Goal: Task Accomplishment & Management: Manage account settings

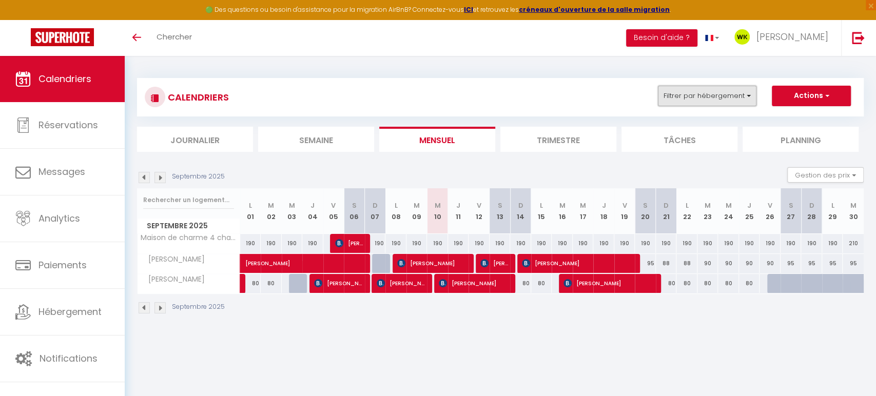
click at [681, 96] on button "Filtrer par hébergement" at bounding box center [707, 96] width 99 height 21
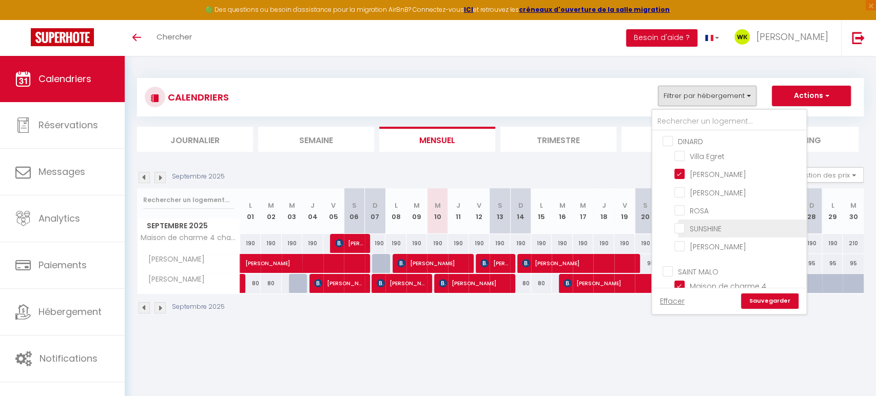
click at [684, 224] on input "SUNSHINE" at bounding box center [738, 228] width 128 height 10
checkbox input "true"
checkbox input "false"
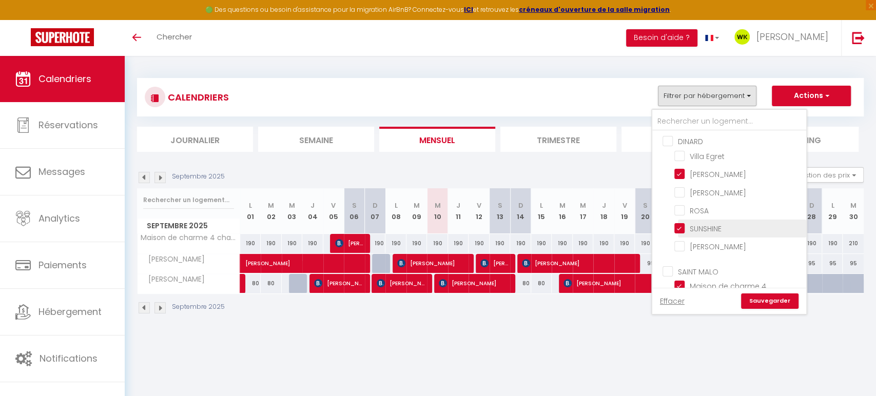
checkbox input "false"
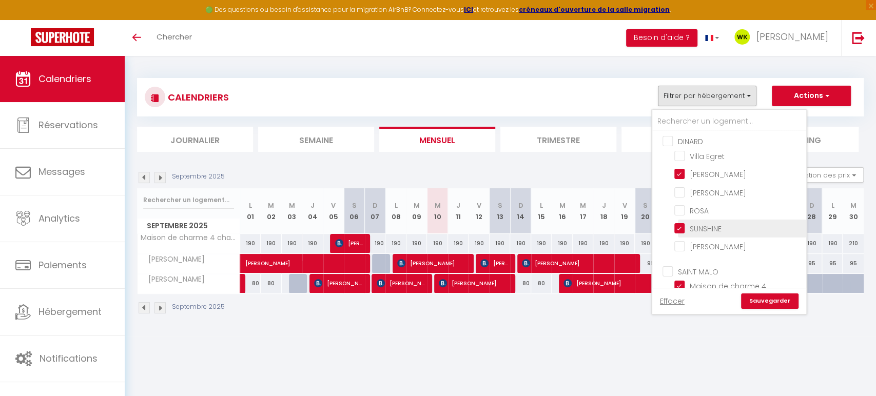
checkbox input "false"
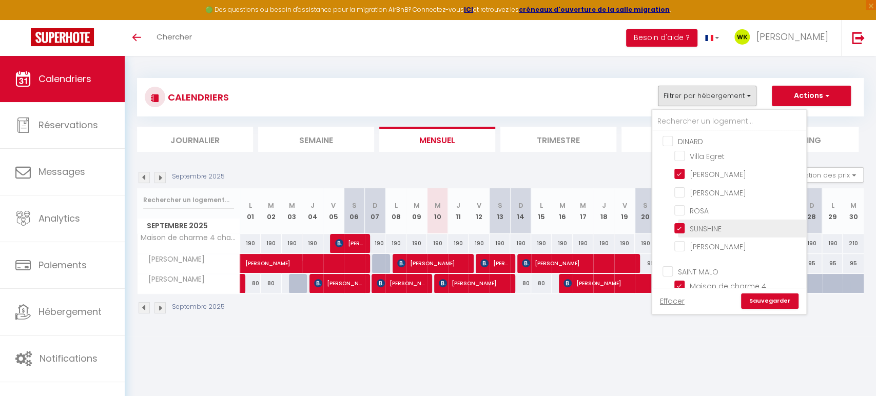
checkbox input "false"
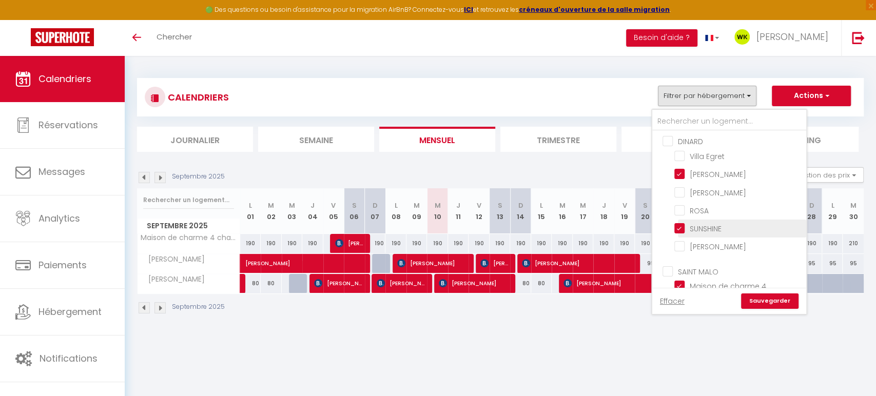
checkbox input "false"
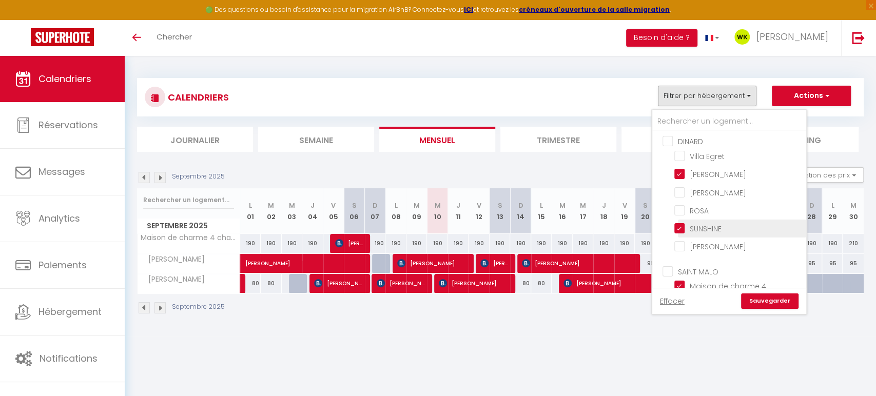
checkbox input "false"
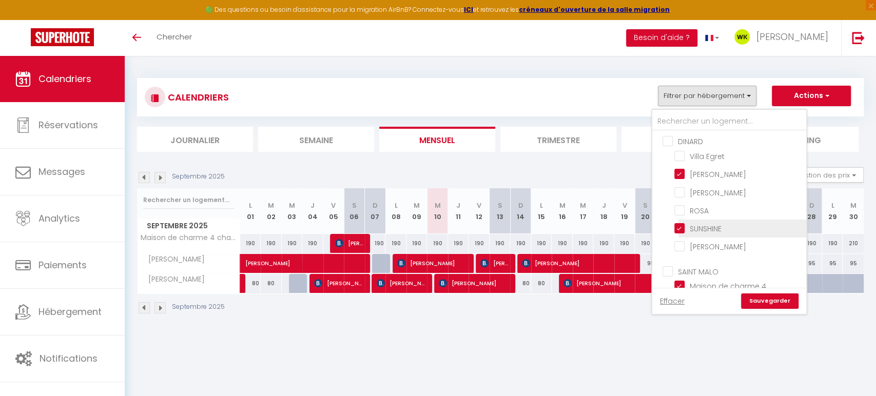
checkbox input "false"
click at [768, 304] on link "Sauvegarder" at bounding box center [769, 300] width 57 height 15
select select
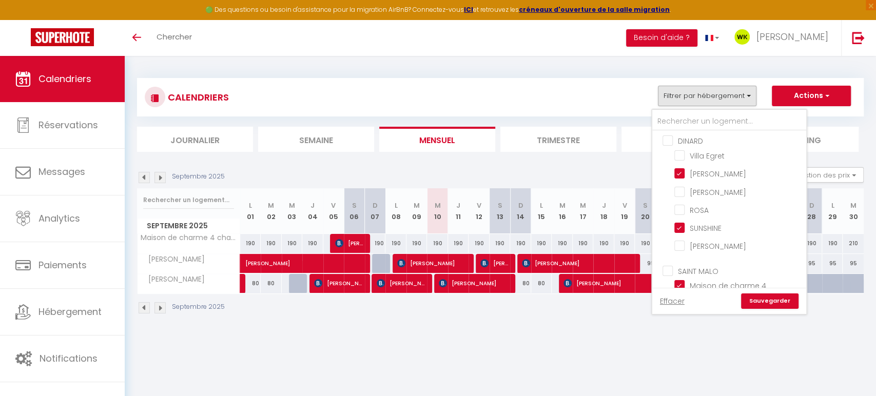
select select
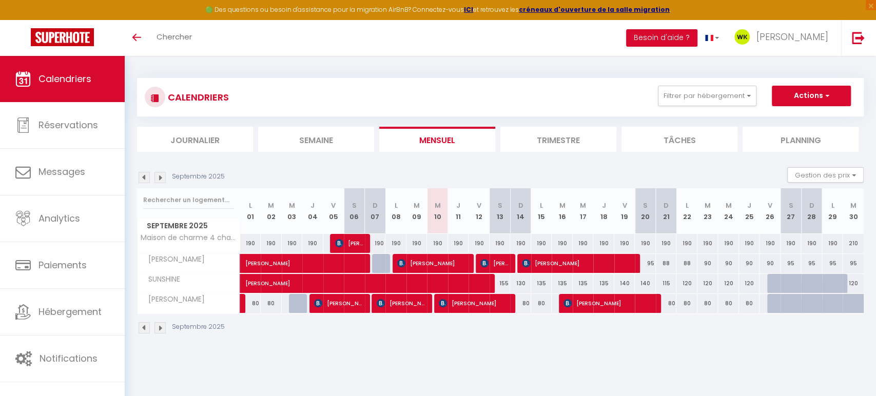
scroll to position [0, 0]
click at [506, 283] on span "[PERSON_NAME]" at bounding box center [386, 277] width 283 height 19
select select "OK"
select select "0"
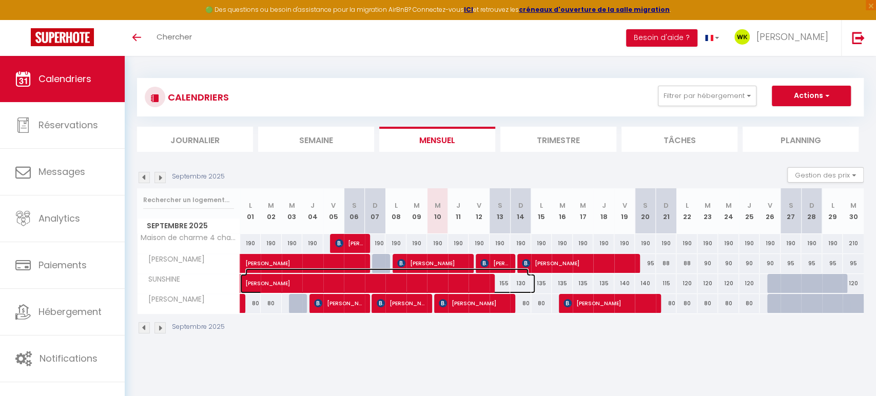
select select "0"
select select "1"
select select
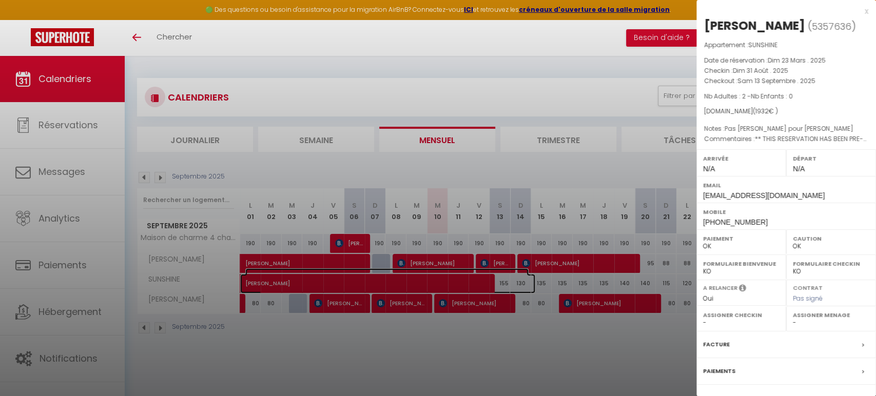
select select "46661"
click at [616, 359] on div at bounding box center [438, 198] width 876 height 396
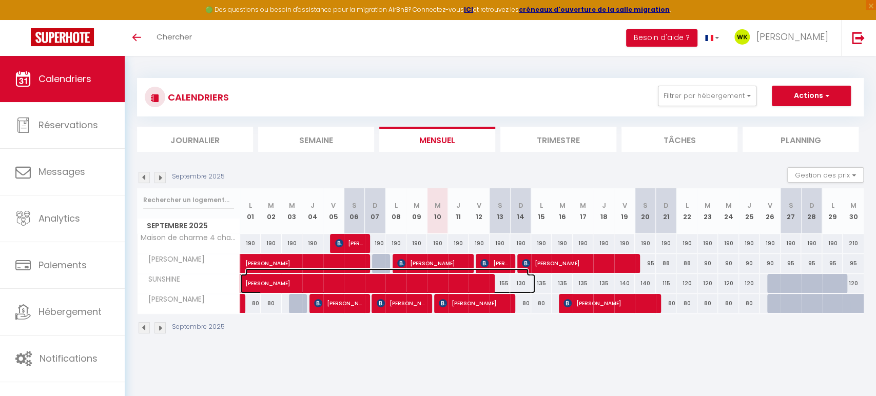
click at [507, 283] on span "[PERSON_NAME]" at bounding box center [386, 277] width 283 height 19
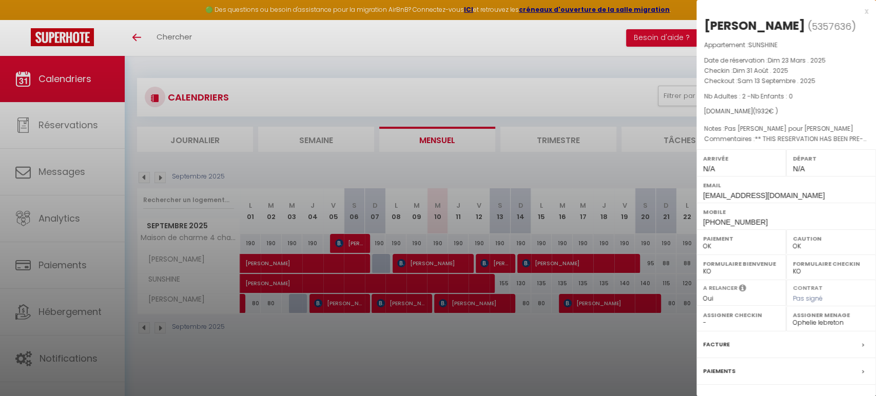
click at [545, 350] on div at bounding box center [438, 198] width 876 height 396
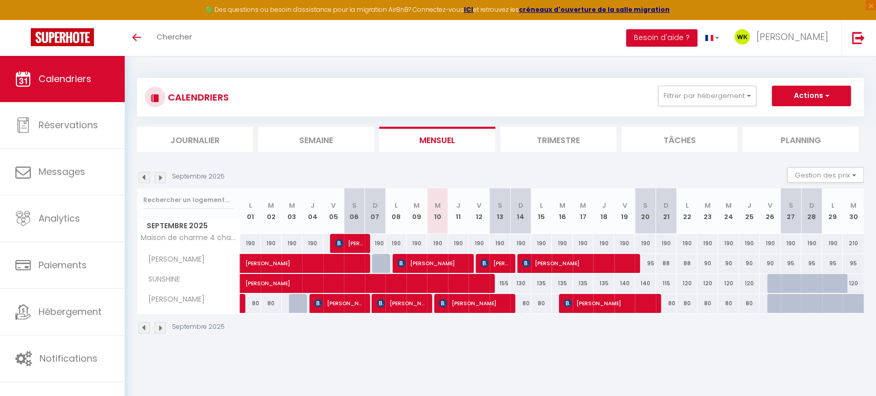
click at [550, 285] on div "135" at bounding box center [541, 283] width 21 height 19
type input "135"
type input "Lun 15 Septembre 2025"
type input "[DATE] Septembre 2025"
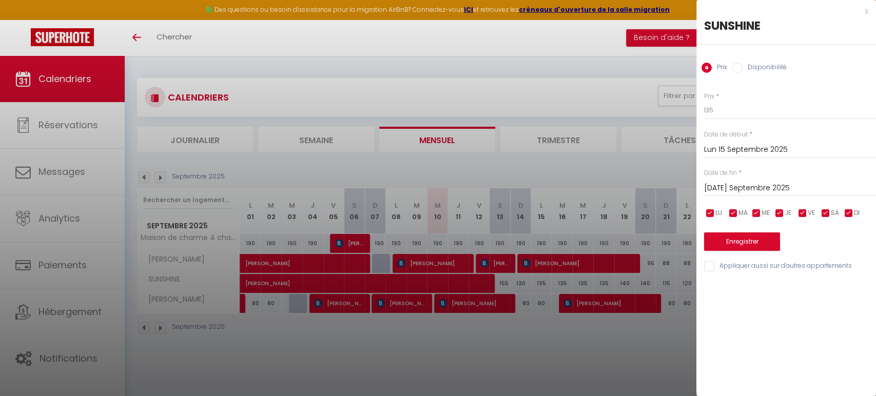
click at [542, 371] on div at bounding box center [438, 198] width 876 height 396
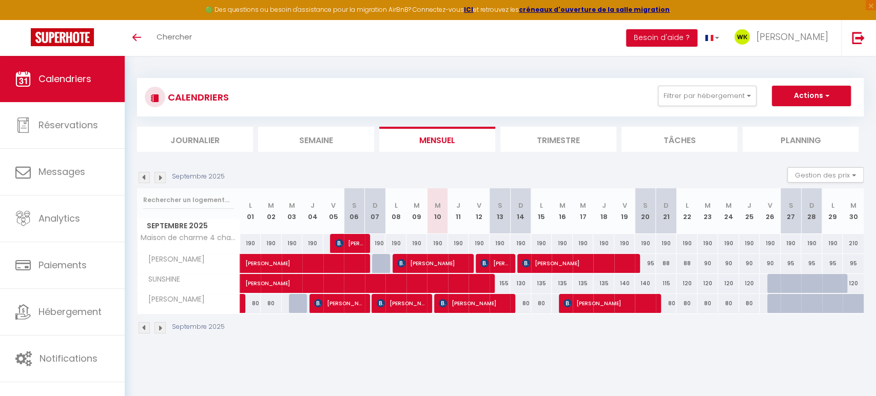
click at [544, 287] on div "135" at bounding box center [541, 283] width 21 height 19
type input "135"
type input "Lun 15 Septembre 2025"
type input "[DATE] Septembre 2025"
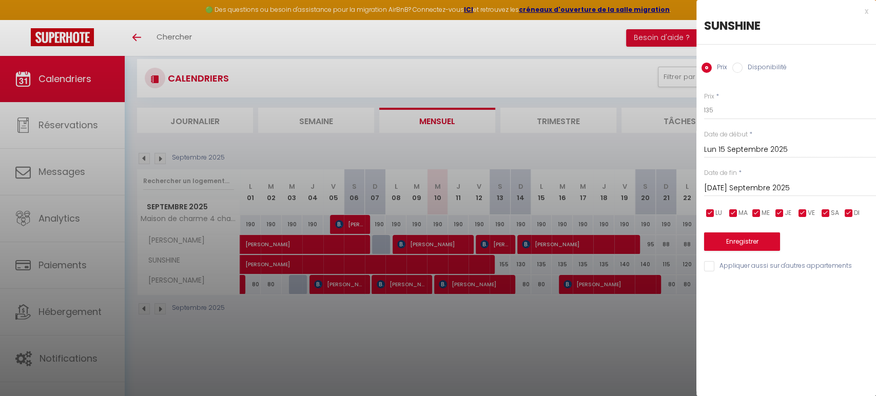
scroll to position [21, 0]
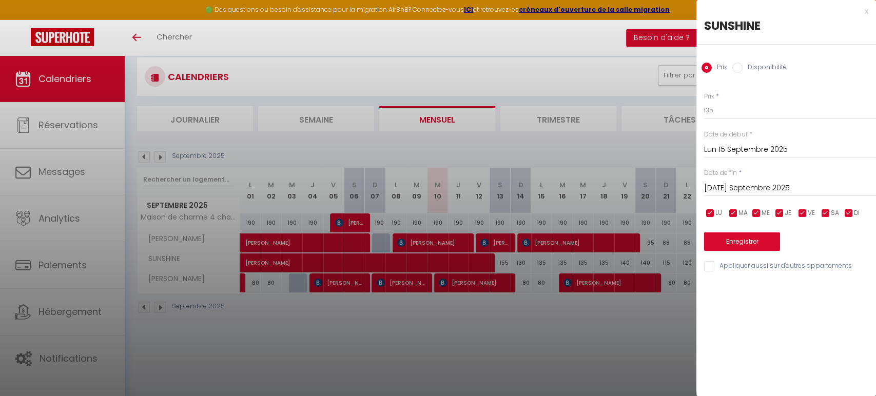
click at [733, 149] on input "Lun 15 Septembre 2025" at bounding box center [790, 149] width 172 height 13
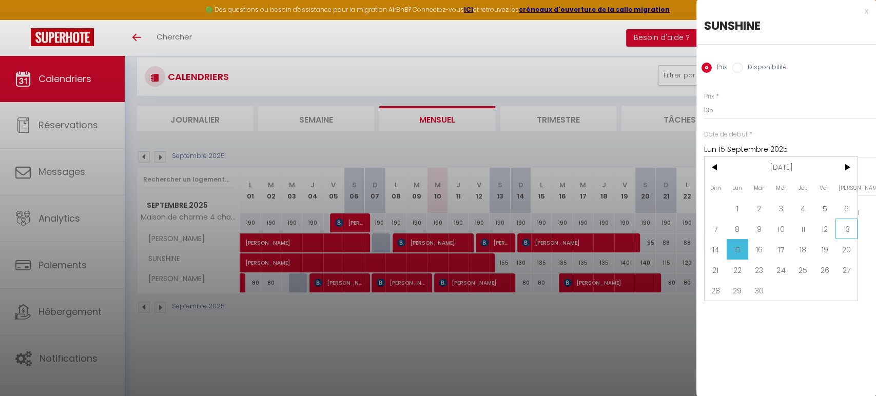
click at [845, 224] on span "13" at bounding box center [846, 229] width 22 height 21
type input "[PERSON_NAME] 13 Septembre 2025"
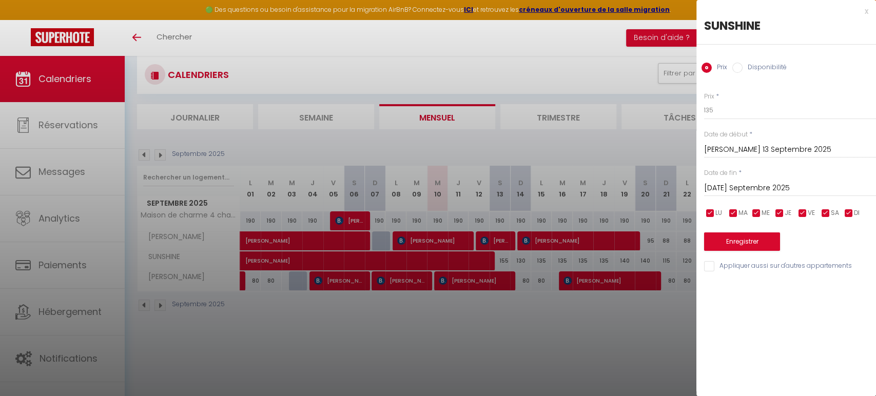
click at [722, 188] on input "[DATE] Septembre 2025" at bounding box center [790, 188] width 172 height 13
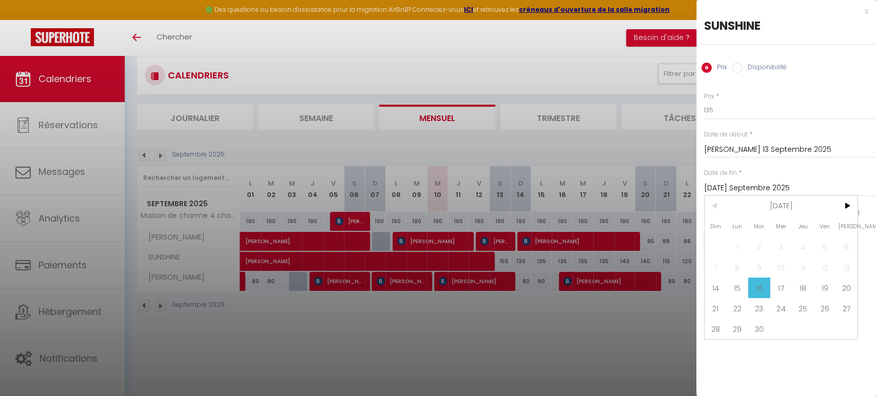
scroll to position [22, 0]
click at [848, 201] on span ">" at bounding box center [846, 205] width 22 height 21
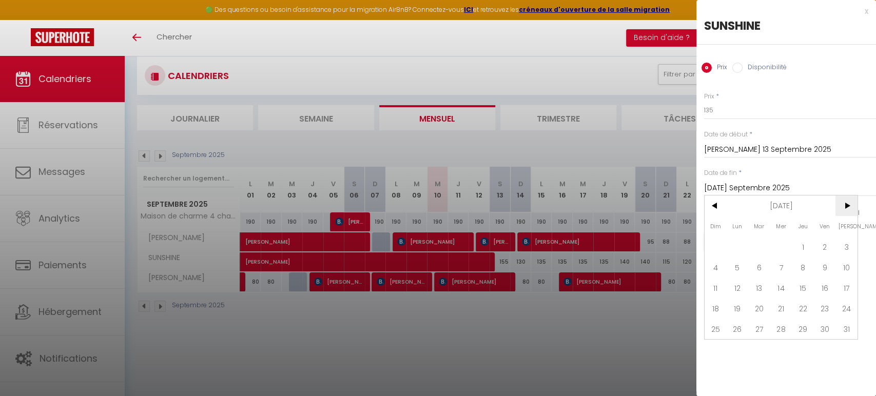
click at [848, 201] on span ">" at bounding box center [846, 205] width 22 height 21
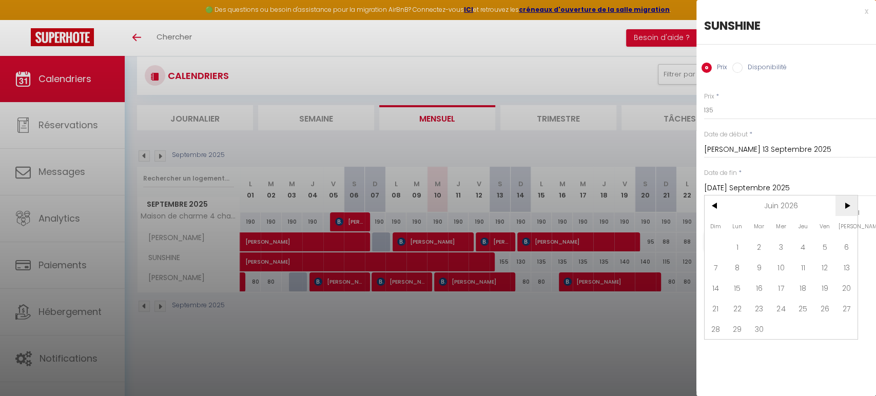
click at [848, 201] on span ">" at bounding box center [846, 205] width 22 height 21
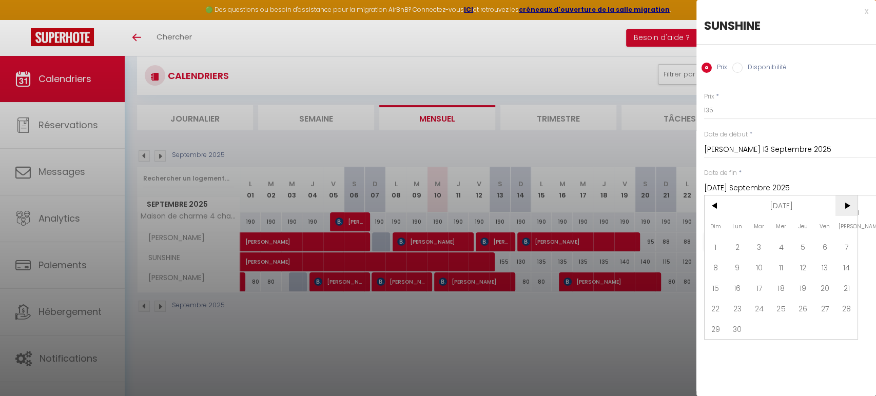
click at [848, 201] on span ">" at bounding box center [846, 205] width 22 height 21
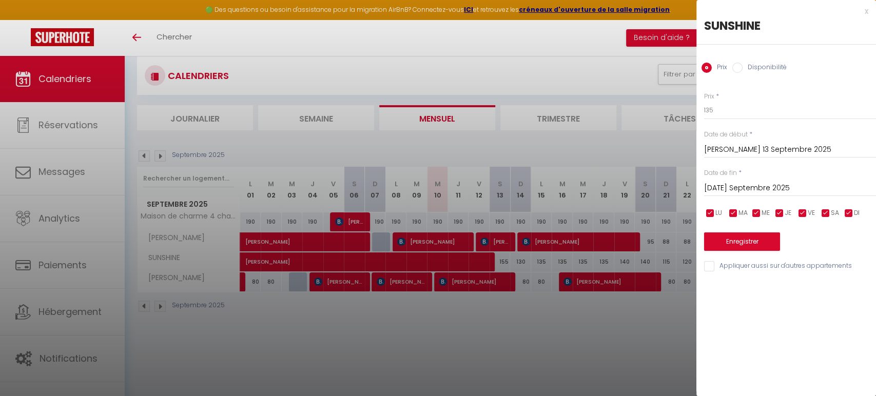
click at [839, 164] on div "Prix * 135 Statut * Disponible Indisponible Date de début * [PERSON_NAME] 13 Se…" at bounding box center [786, 176] width 180 height 194
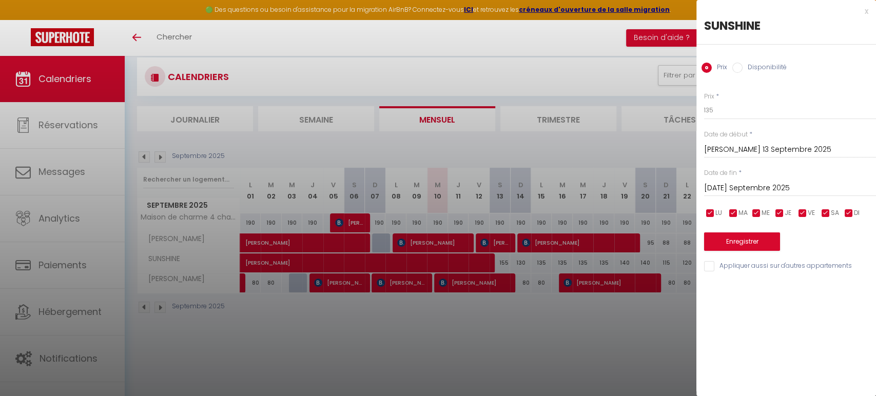
click at [769, 182] on input "[DATE] Septembre 2025" at bounding box center [790, 188] width 172 height 13
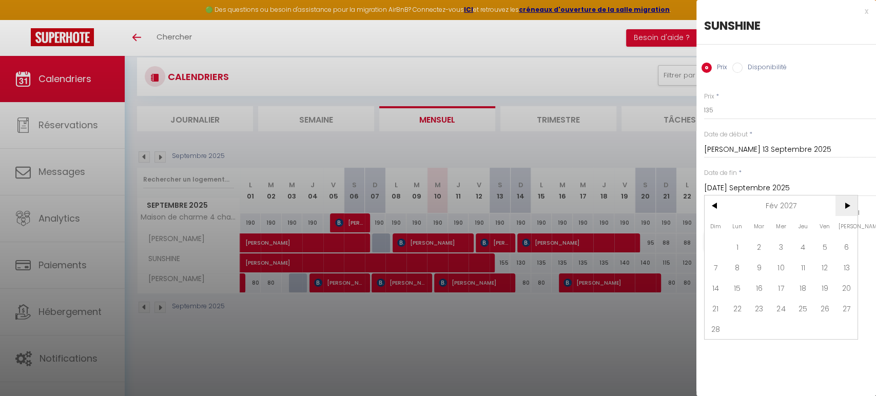
click at [843, 204] on span ">" at bounding box center [846, 205] width 22 height 21
click at [705, 206] on span "<" at bounding box center [715, 205] width 22 height 21
click at [710, 329] on span "28" at bounding box center [715, 329] width 22 height 21
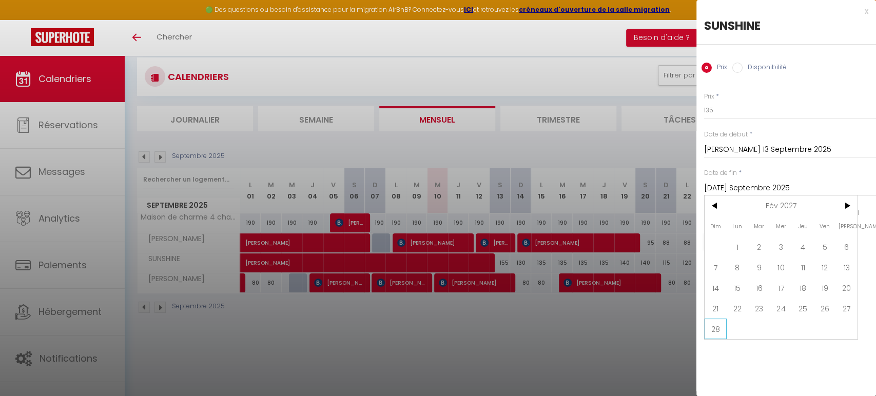
type input "Dim 28 Février 2027"
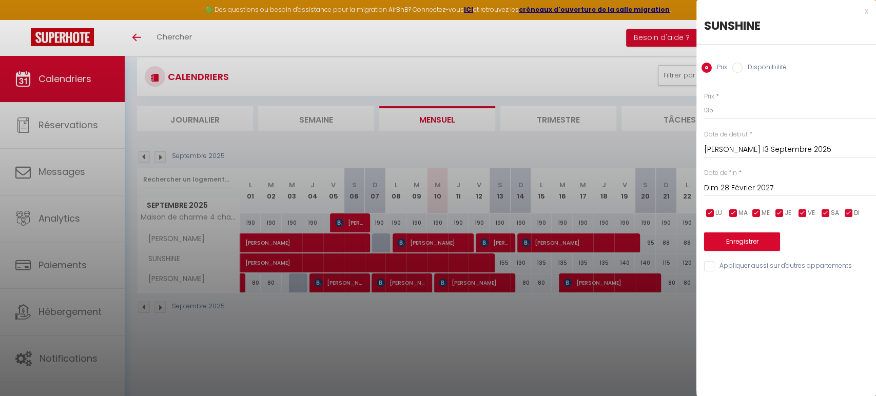
click at [736, 67] on input "Disponibilité" at bounding box center [737, 68] width 10 height 10
radio input "true"
radio input "false"
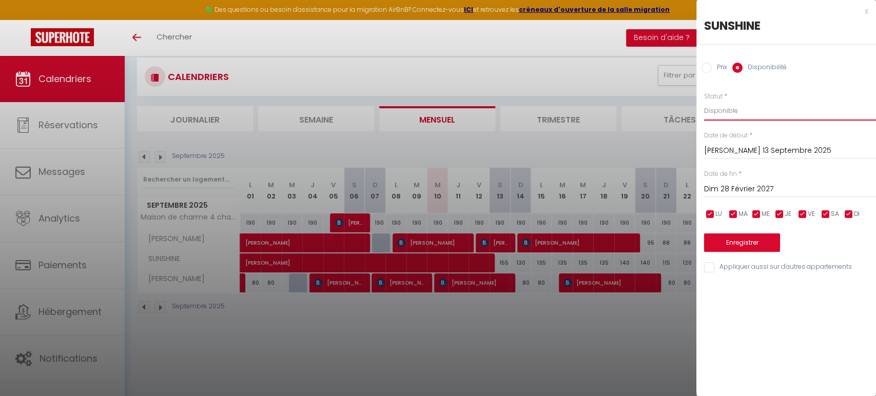
click at [712, 108] on select "Disponible Indisponible" at bounding box center [790, 110] width 172 height 19
select select "0"
click at [704, 101] on select "Disponible Indisponible" at bounding box center [790, 110] width 172 height 19
click at [722, 240] on button "Enregistrer" at bounding box center [742, 242] width 76 height 18
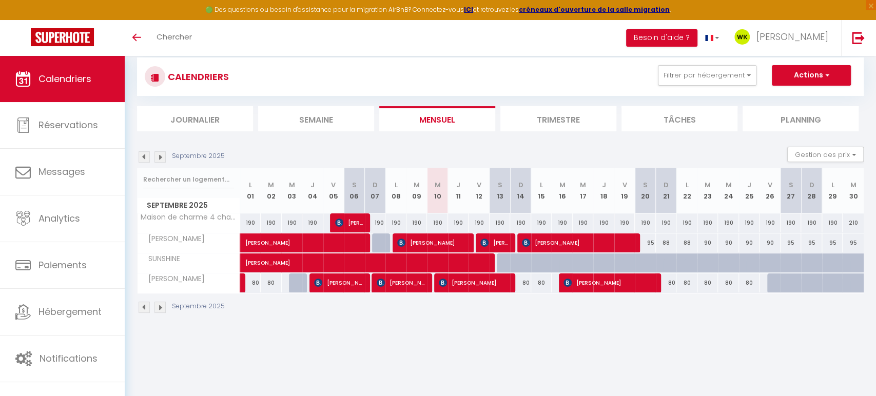
scroll to position [20, 0]
